Goal: Navigation & Orientation: Find specific page/section

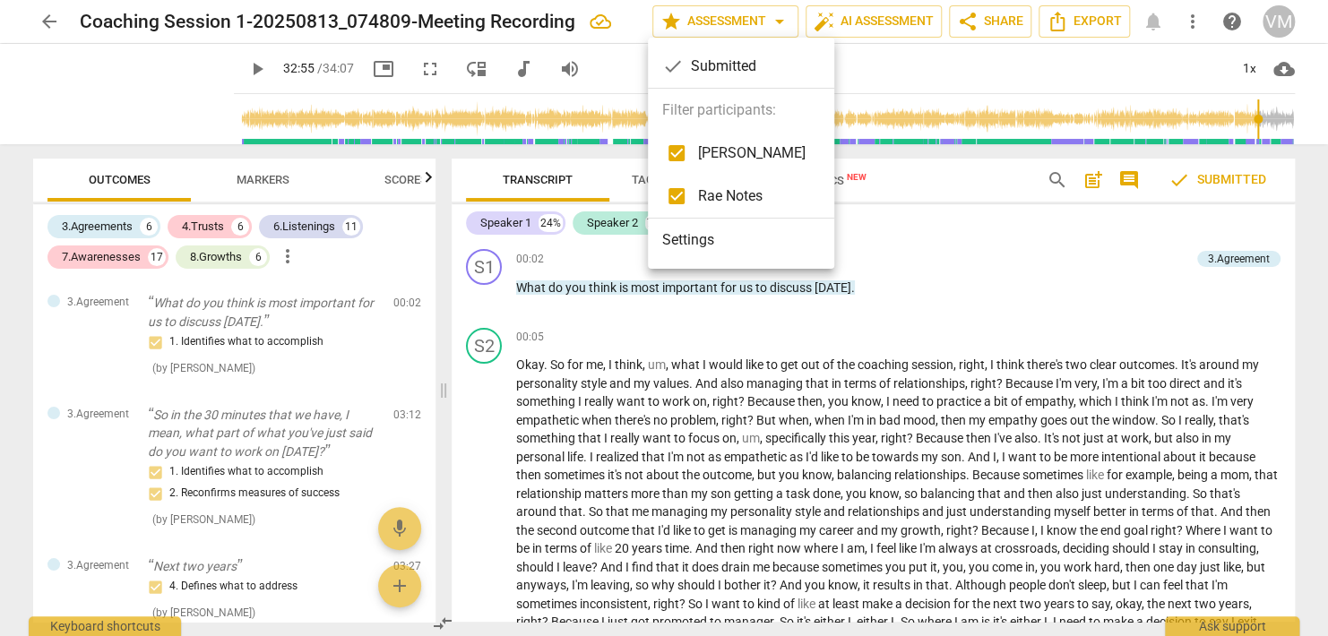
click at [995, 251] on div at bounding box center [664, 318] width 1328 height 636
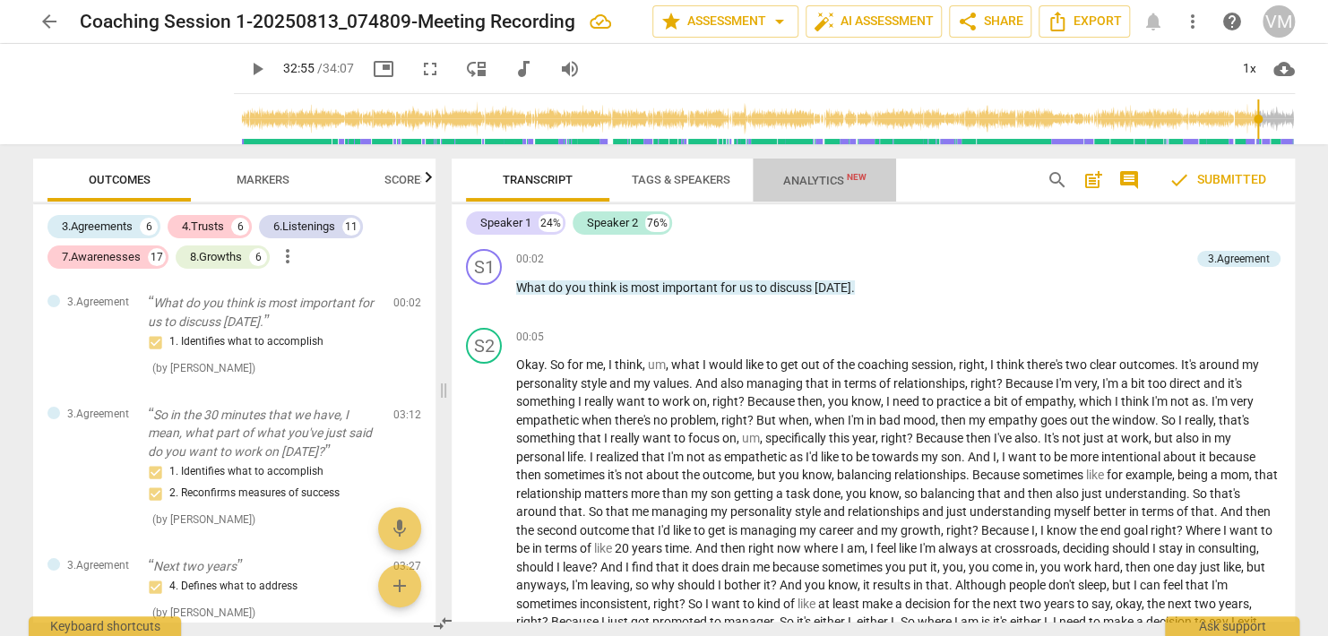
click at [822, 177] on span "Analytics New" at bounding box center [824, 180] width 83 height 13
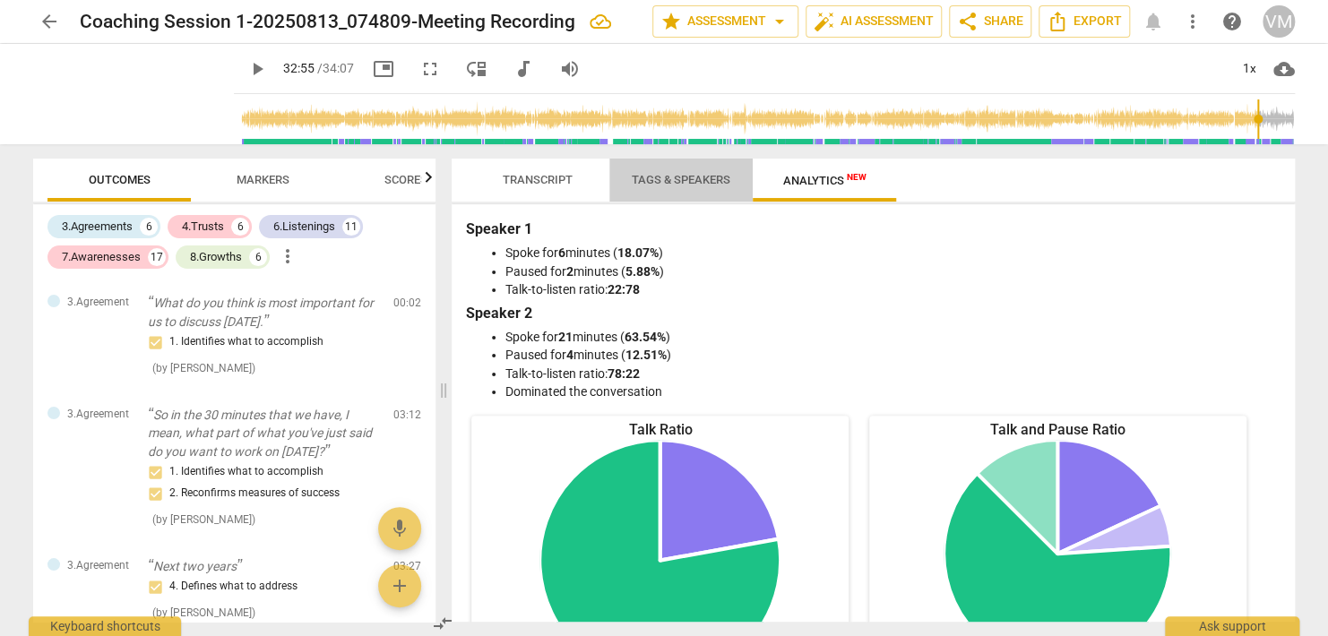
click at [665, 177] on span "Tags & Speakers" at bounding box center [681, 179] width 99 height 13
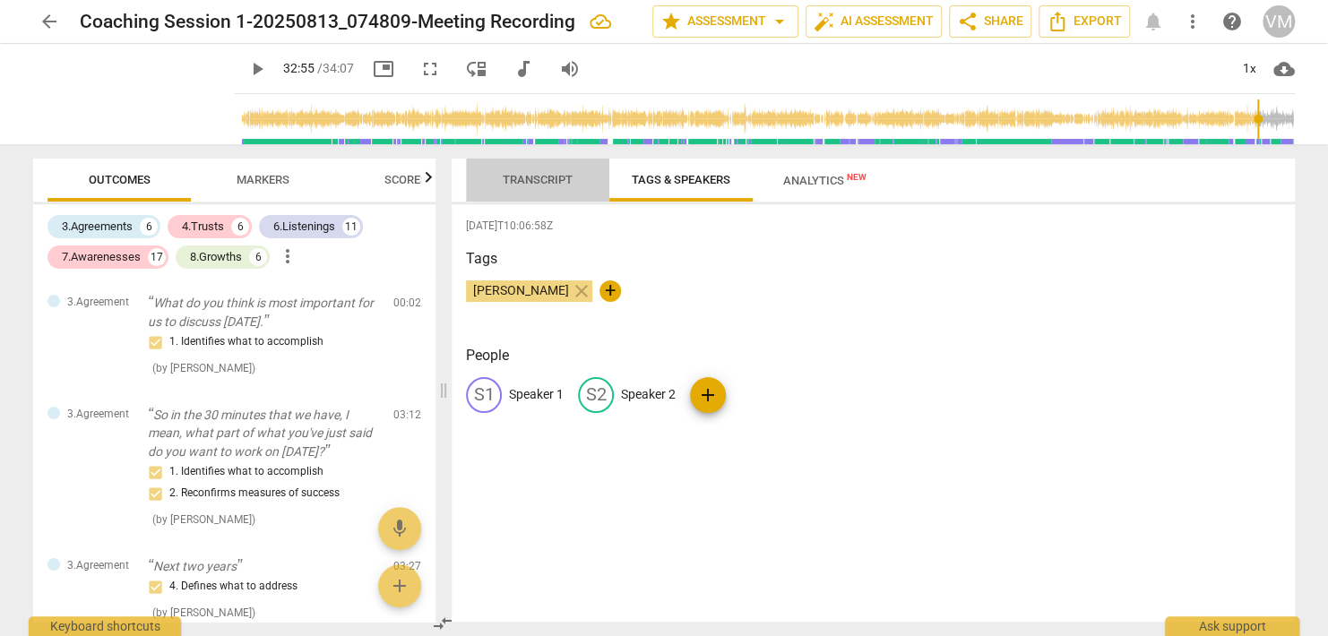
click at [541, 177] on span "Transcript" at bounding box center [538, 179] width 70 height 13
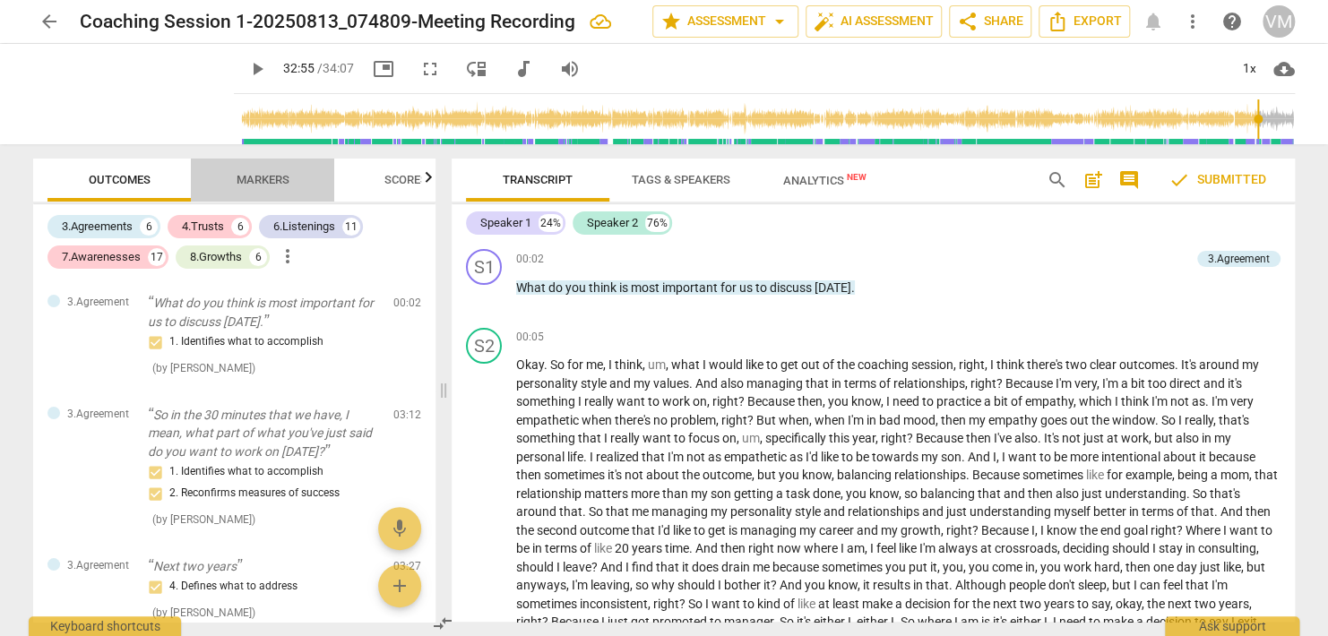
click at [249, 177] on span "Markers" at bounding box center [263, 179] width 53 height 13
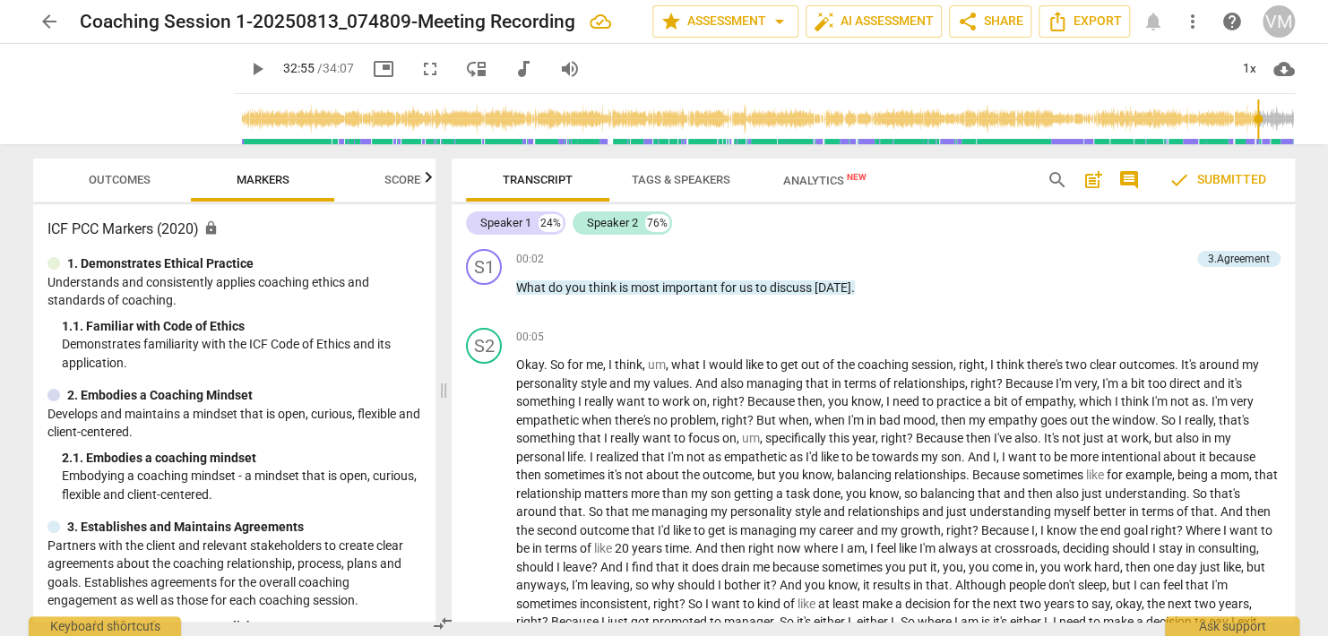
click at [394, 178] on span "Scores" at bounding box center [406, 179] width 43 height 13
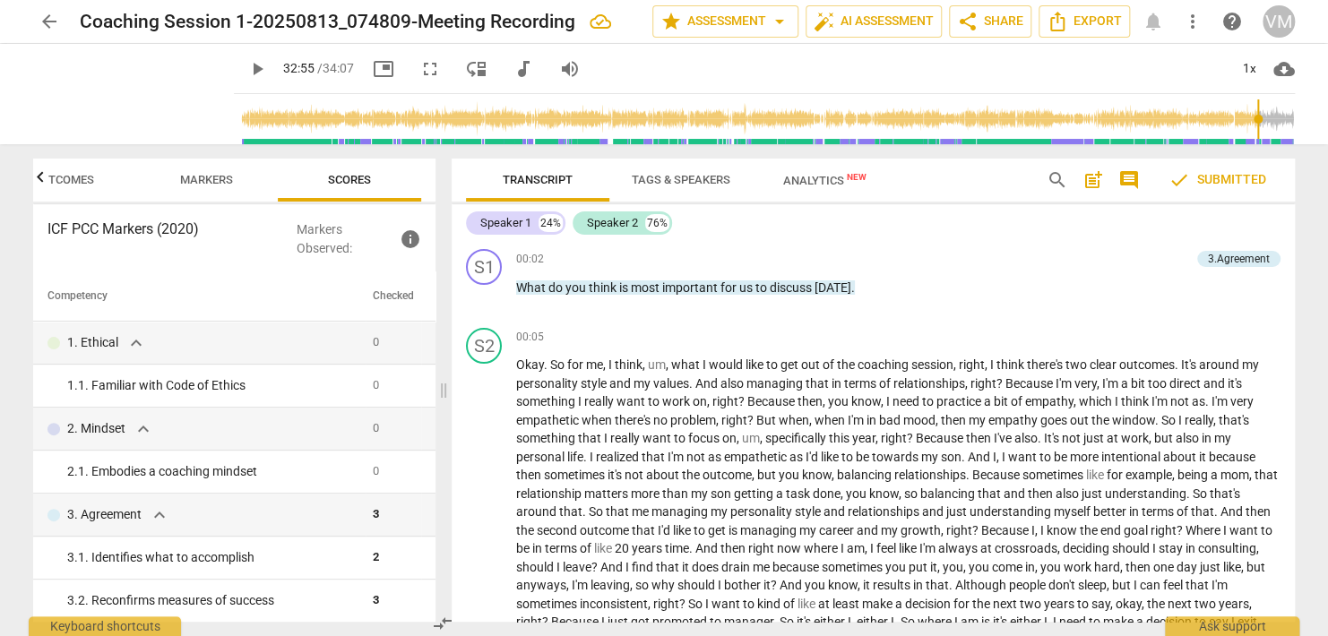
click at [38, 177] on icon "button" at bounding box center [41, 178] width 22 height 22
click at [1196, 30] on span "more_vert" at bounding box center [1193, 22] width 22 height 22
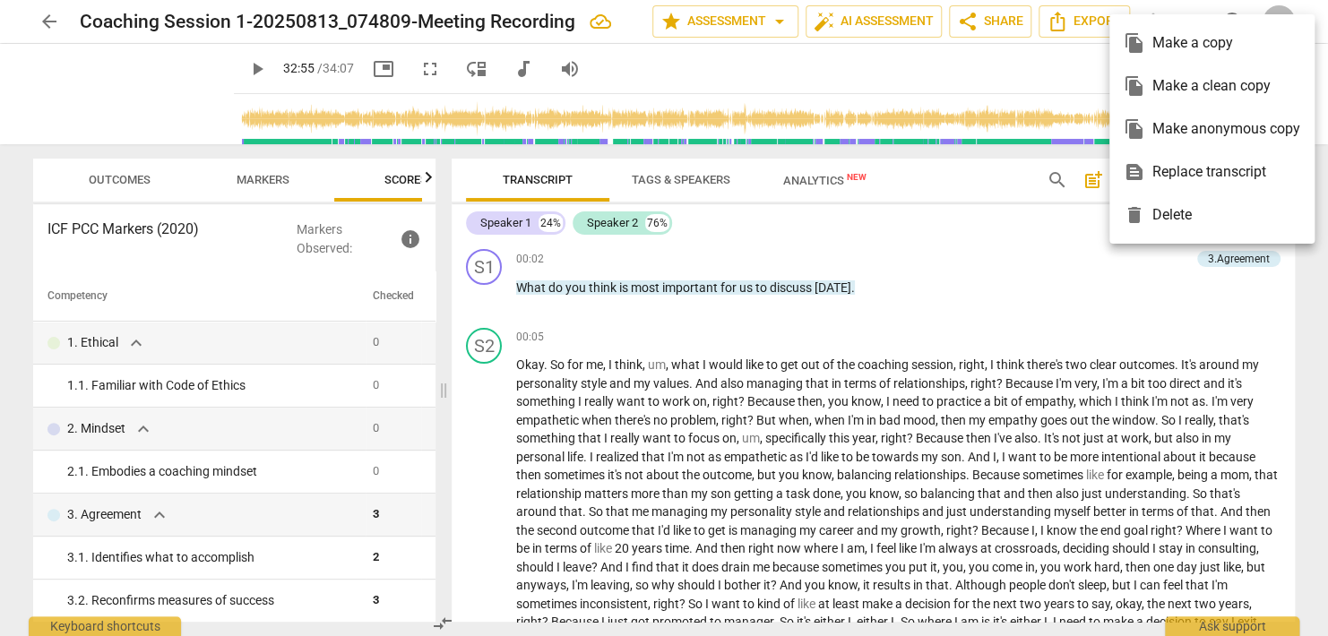
click at [810, 73] on div at bounding box center [664, 318] width 1328 height 636
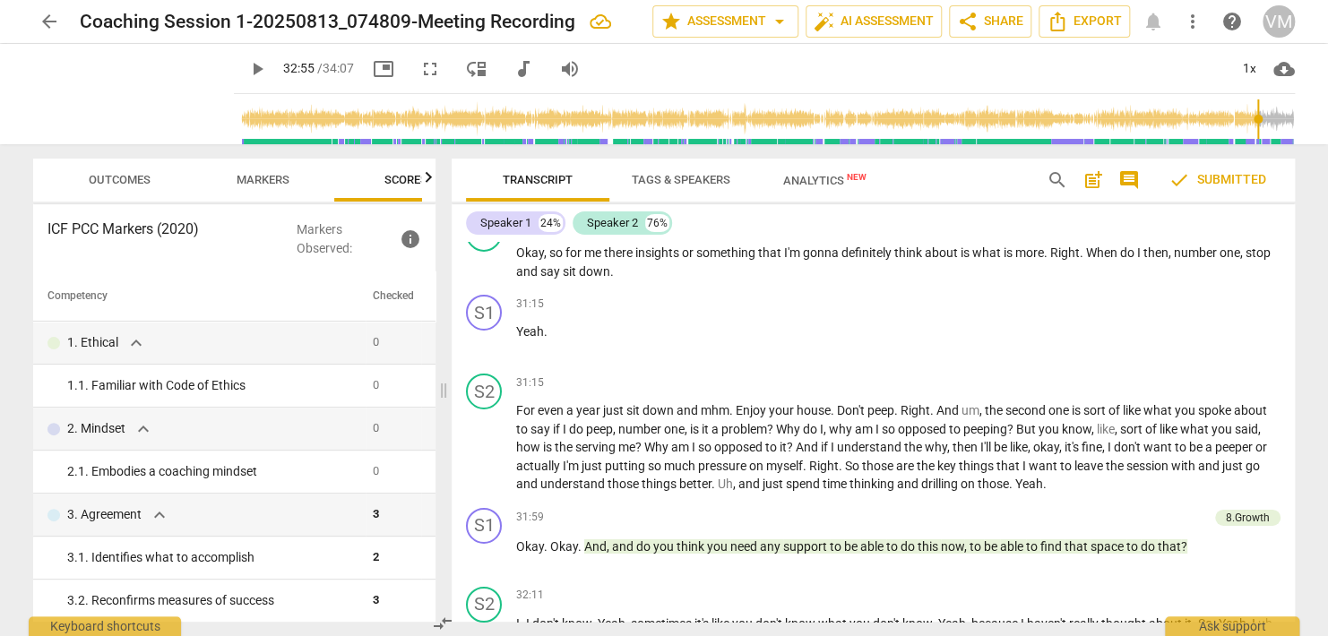
scroll to position [13265, 0]
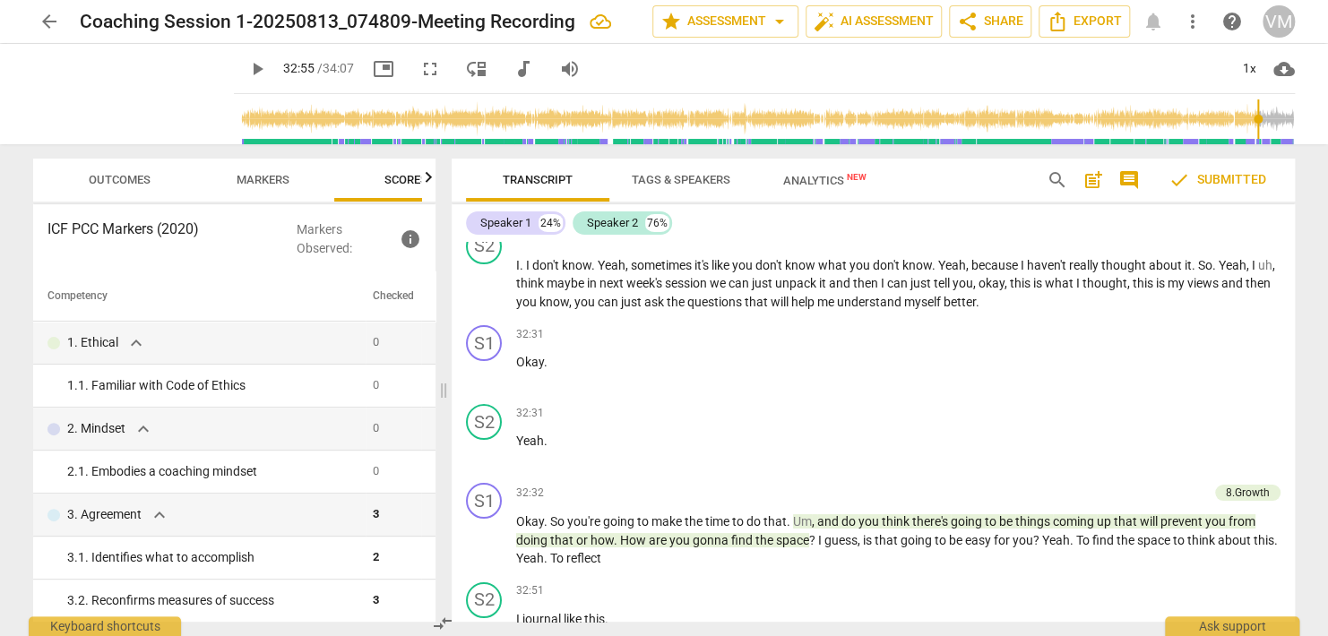
type input "1975"
